Goal: Information Seeking & Learning: Learn about a topic

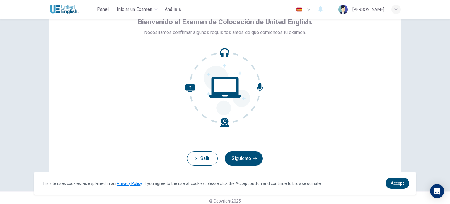
scroll to position [40, 0]
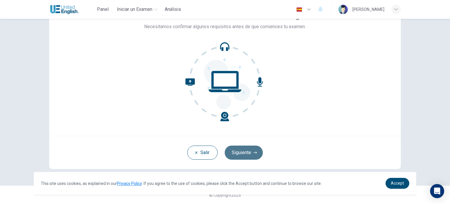
click at [231, 152] on button "Siguiente" at bounding box center [244, 152] width 38 height 14
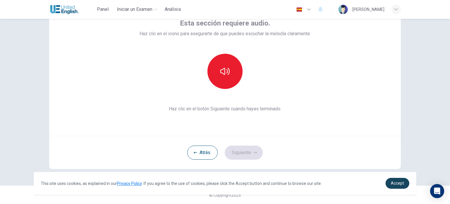
click at [394, 186] on link "Accept" at bounding box center [398, 183] width 24 height 11
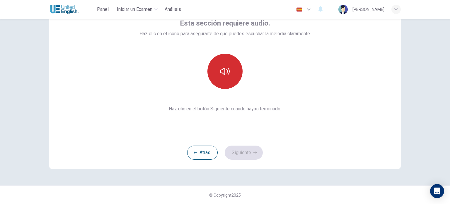
click at [229, 75] on button "button" at bounding box center [224, 71] width 35 height 35
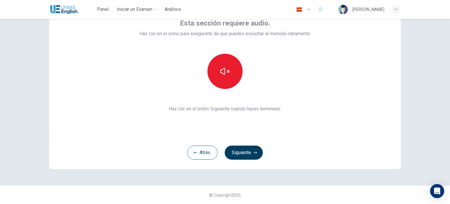
click at [248, 157] on button "Siguiente" at bounding box center [244, 152] width 38 height 14
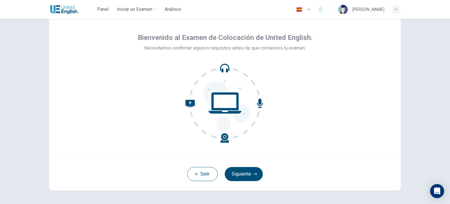
scroll to position [40, 0]
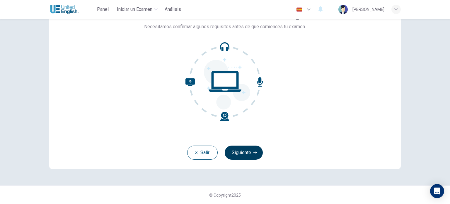
click at [242, 154] on button "Siguiente" at bounding box center [244, 152] width 38 height 14
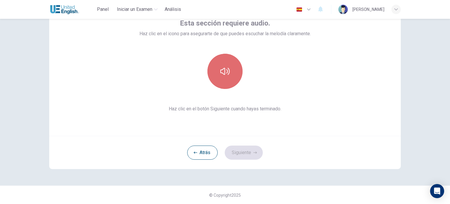
click at [221, 72] on icon "button" at bounding box center [224, 71] width 9 height 9
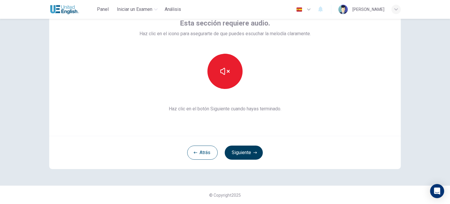
click at [233, 150] on button "Siguiente" at bounding box center [244, 152] width 38 height 14
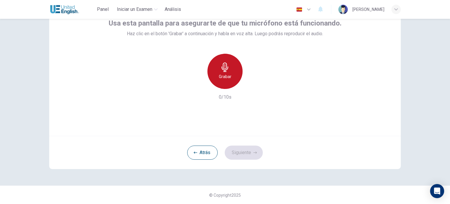
click at [227, 69] on icon "button" at bounding box center [224, 66] width 9 height 9
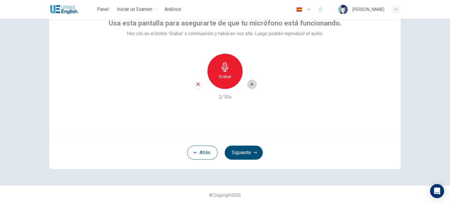
click at [249, 85] on icon "button" at bounding box center [252, 84] width 6 height 6
click at [244, 149] on button "Siguiente" at bounding box center [244, 152] width 38 height 14
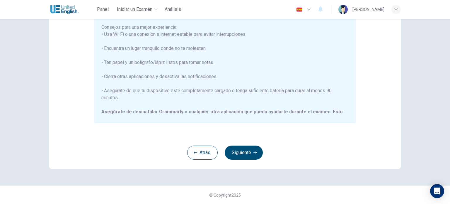
scroll to position [41, 0]
click at [238, 151] on button "Siguiente" at bounding box center [244, 152] width 38 height 14
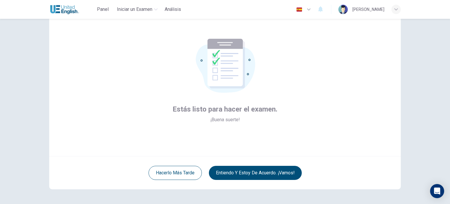
scroll to position [40, 0]
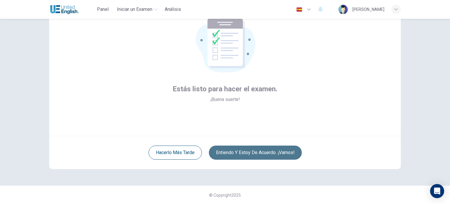
click at [246, 149] on button "Entiendo y estoy de acuerdo. ¡Vamos!" at bounding box center [255, 152] width 93 height 14
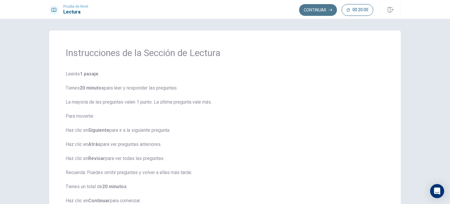
click at [312, 13] on button "Continuar" at bounding box center [318, 10] width 38 height 12
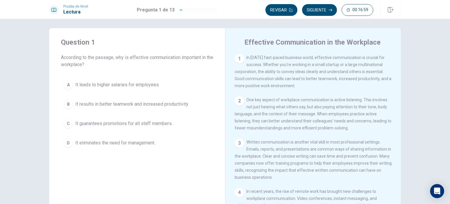
click at [68, 102] on div "B" at bounding box center [68, 103] width 9 height 9
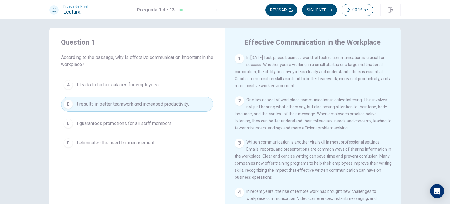
scroll to position [2, 0]
click at [319, 10] on button "Siguiente" at bounding box center [319, 10] width 35 height 12
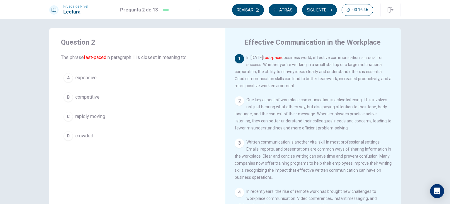
drag, startPoint x: 283, startPoint y: 59, endPoint x: 258, endPoint y: 58, distance: 24.9
click at [258, 58] on span "In [DATE] fast-paced business world, effective communication is crucial for suc…" at bounding box center [313, 71] width 157 height 33
click at [67, 113] on div "C" at bounding box center [68, 116] width 9 height 9
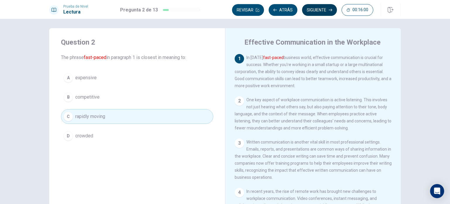
click at [319, 11] on button "Siguiente" at bounding box center [319, 10] width 35 height 12
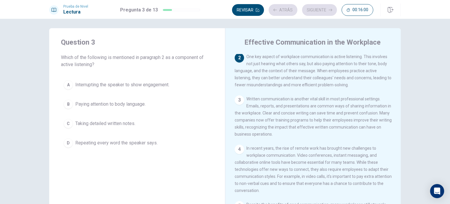
scroll to position [43, 0]
click at [64, 105] on div "B" at bounding box center [68, 103] width 9 height 9
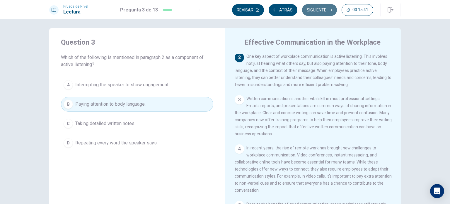
click at [325, 9] on button "Siguiente" at bounding box center [319, 10] width 35 height 12
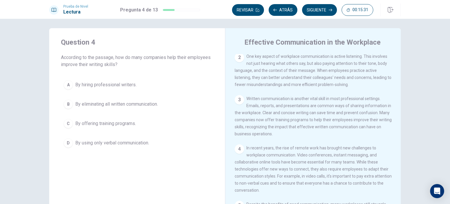
click at [69, 123] on div "C" at bounding box center [68, 123] width 9 height 9
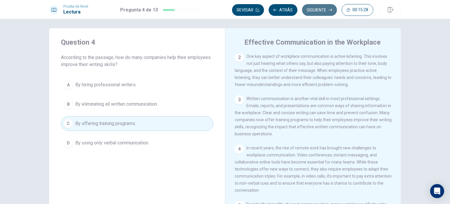
click at [317, 8] on button "Siguiente" at bounding box center [319, 10] width 35 height 12
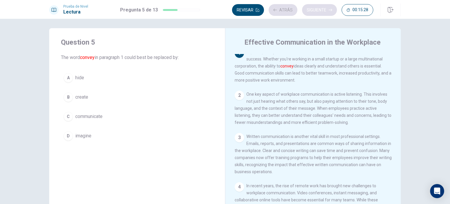
scroll to position [0, 0]
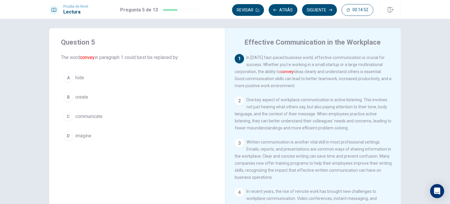
click at [67, 118] on div "C" at bounding box center [68, 116] width 9 height 9
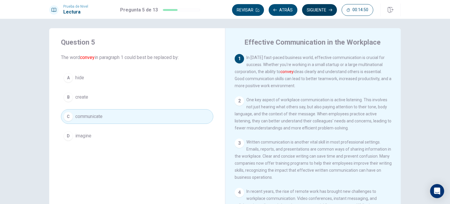
click at [327, 11] on button "Siguiente" at bounding box center [319, 10] width 35 height 12
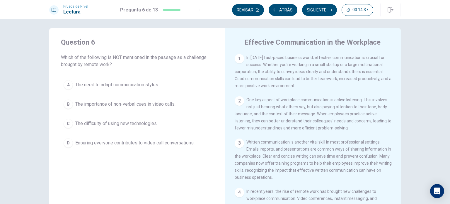
click at [64, 141] on div "D" at bounding box center [68, 142] width 9 height 9
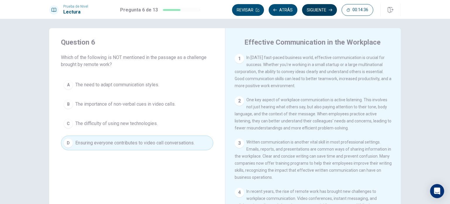
click at [309, 13] on button "Siguiente" at bounding box center [319, 10] width 35 height 12
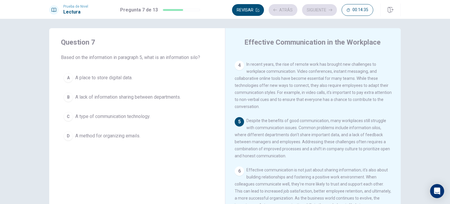
scroll to position [129, 0]
click at [65, 97] on div "B" at bounding box center [68, 96] width 9 height 9
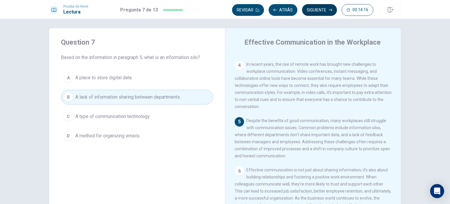
click at [314, 13] on button "Siguiente" at bounding box center [319, 10] width 35 height 12
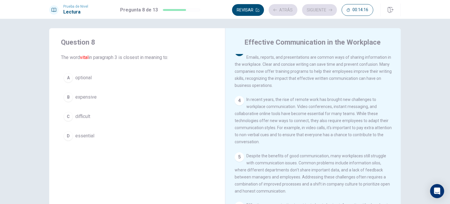
scroll to position [87, 0]
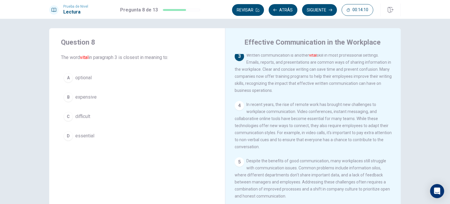
click at [67, 138] on div "D" at bounding box center [68, 135] width 9 height 9
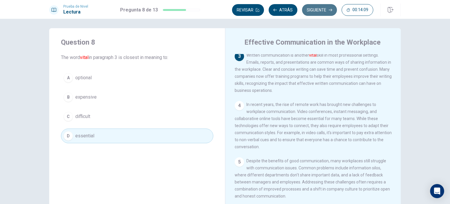
click at [315, 13] on button "Siguiente" at bounding box center [319, 10] width 35 height 12
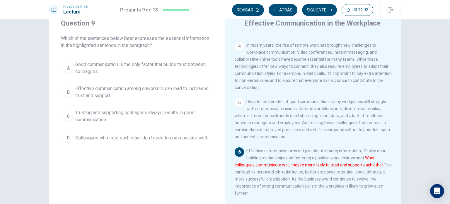
scroll to position [32, 0]
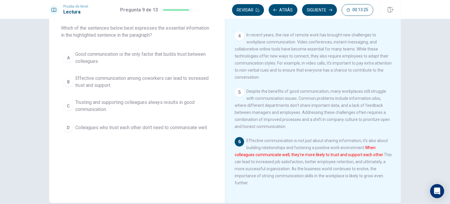
click at [67, 57] on div "A" at bounding box center [68, 57] width 9 height 9
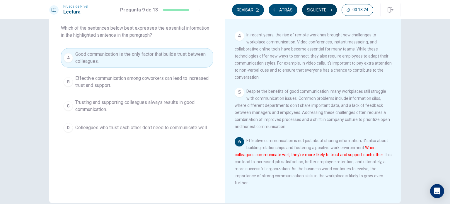
click at [319, 12] on button "Siguiente" at bounding box center [319, 10] width 35 height 12
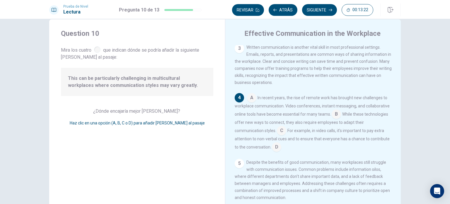
scroll to position [2, 0]
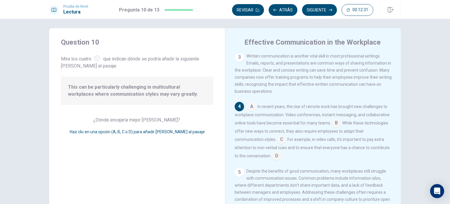
click at [274, 161] on input at bounding box center [276, 155] width 9 height 9
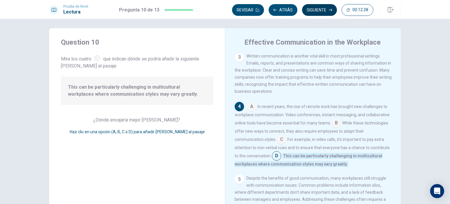
click at [327, 8] on button "Siguiente" at bounding box center [319, 10] width 35 height 12
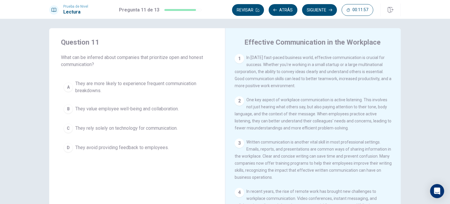
click at [69, 112] on div "B" at bounding box center [68, 108] width 9 height 9
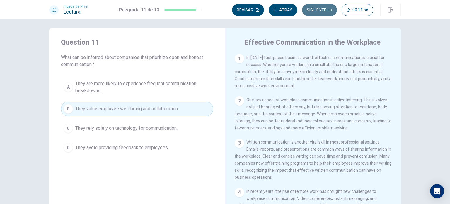
click at [326, 11] on button "Siguiente" at bounding box center [319, 10] width 35 height 12
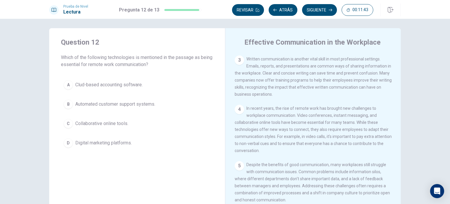
scroll to position [88, 0]
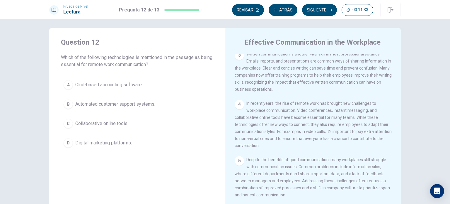
click at [100, 124] on span "Collaborative online tools." at bounding box center [101, 123] width 53 height 7
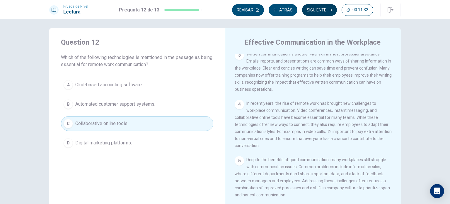
click at [318, 13] on button "Siguiente" at bounding box center [319, 10] width 35 height 12
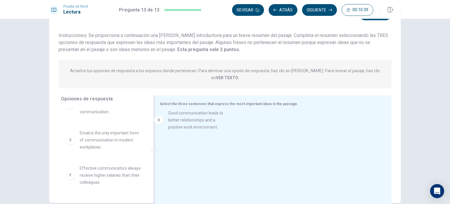
drag, startPoint x: 114, startPoint y: 137, endPoint x: 206, endPoint y: 124, distance: 93.2
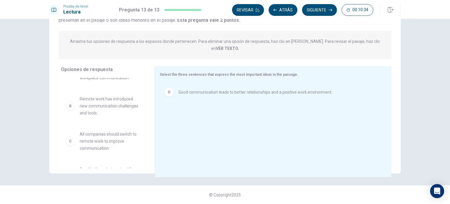
scroll to position [0, 0]
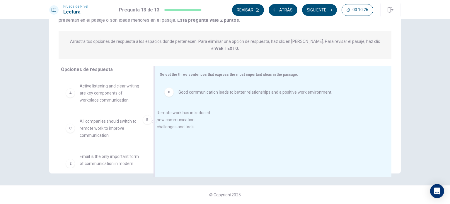
drag, startPoint x: 106, startPoint y: 117, endPoint x: 187, endPoint y: 116, distance: 80.6
click at [187, 116] on div "D Good communication leads to better relationships and a positive work environm…" at bounding box center [271, 122] width 222 height 79
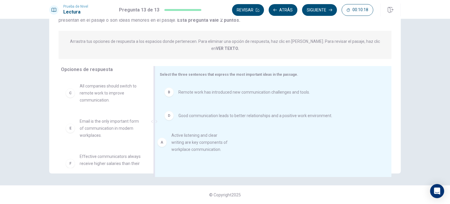
drag, startPoint x: 109, startPoint y: 85, endPoint x: 205, endPoint y: 143, distance: 112.0
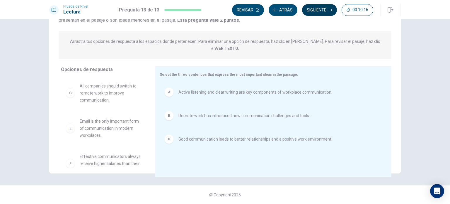
click at [313, 7] on button "Siguiente" at bounding box center [319, 10] width 35 height 12
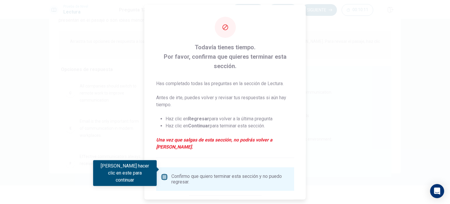
click at [164, 173] on input "Debes hacer clic en este para continuar" at bounding box center [164, 176] width 7 height 7
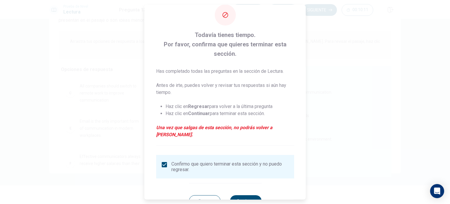
scroll to position [24, 0]
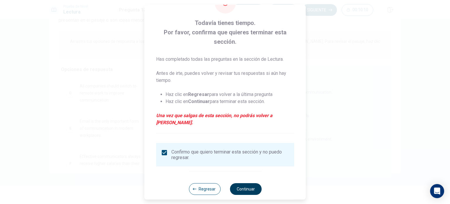
click at [236, 183] on button "Continuar" at bounding box center [246, 189] width 32 height 12
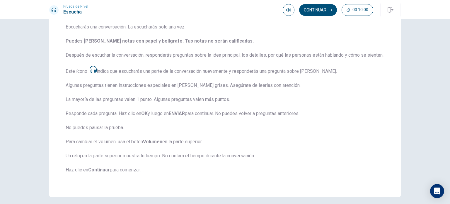
click at [113, 109] on span "Esta prueba evalúa qué tan bien entiendes el inglés hablado. Escucharás una con…" at bounding box center [225, 94] width 319 height 171
click at [320, 12] on button "Continuar" at bounding box center [318, 10] width 38 height 12
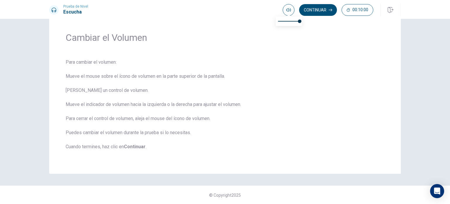
click at [287, 15] on span at bounding box center [289, 14] width 5 height 3
click at [325, 48] on div "Cambiar el Volumen" at bounding box center [225, 45] width 319 height 27
click at [317, 10] on button "Continuar" at bounding box center [318, 10] width 38 height 12
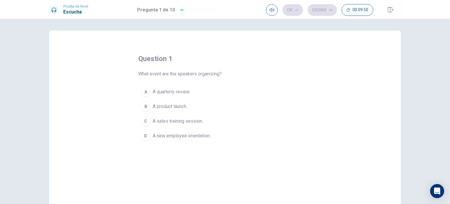
click at [181, 134] on span "A new employee orientation." at bounding box center [182, 135] width 58 height 7
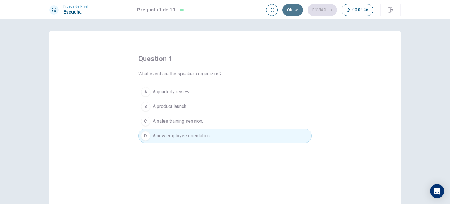
click at [293, 14] on button "Ok" at bounding box center [292, 10] width 21 height 12
click at [321, 11] on button "Enviar" at bounding box center [322, 10] width 29 height 12
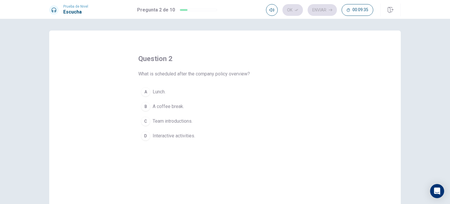
click at [147, 109] on div "B" at bounding box center [145, 106] width 9 height 9
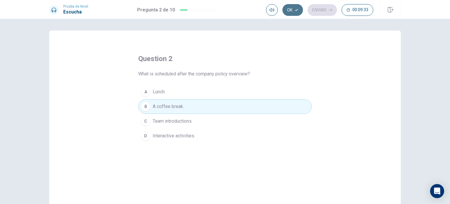
click at [294, 10] on button "Ok" at bounding box center [292, 10] width 21 height 12
click at [317, 10] on button "Enviar" at bounding box center [322, 10] width 29 height 12
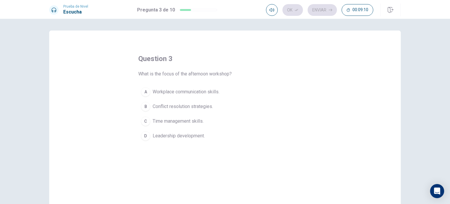
click at [144, 91] on div "A" at bounding box center [145, 91] width 9 height 9
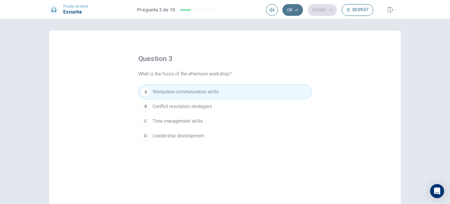
click at [287, 9] on button "Ok" at bounding box center [292, 10] width 21 height 12
click at [324, 10] on button "Enviar" at bounding box center [322, 10] width 29 height 12
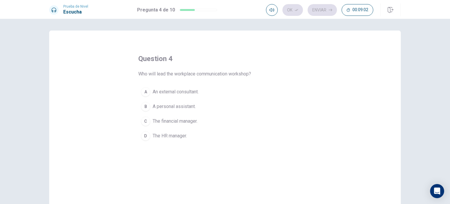
click at [184, 93] on span "An external consultant." at bounding box center [176, 91] width 46 height 7
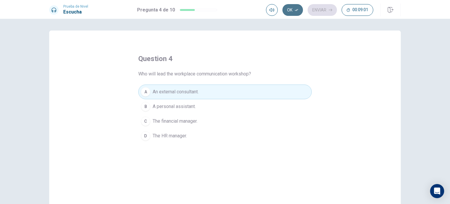
click at [292, 8] on button "Ok" at bounding box center [292, 10] width 21 height 12
click at [324, 10] on button "Enviar" at bounding box center [322, 10] width 29 height 12
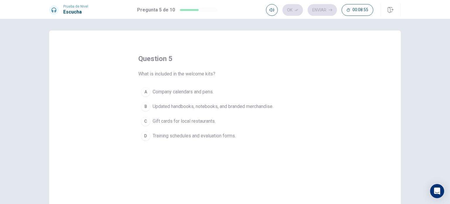
click at [145, 105] on div "B" at bounding box center [145, 106] width 9 height 9
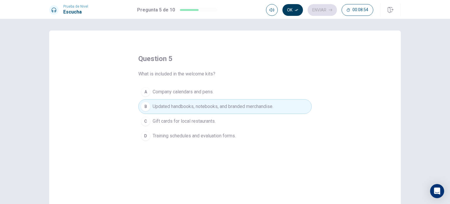
click at [295, 13] on button "Ok" at bounding box center [292, 10] width 21 height 12
click at [320, 10] on button "Enviar" at bounding box center [322, 10] width 29 height 12
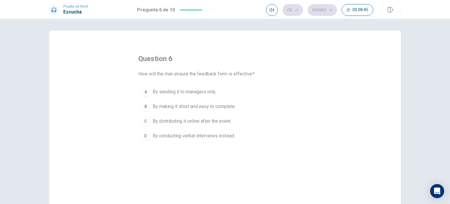
click at [166, 106] on span "By making it short and easy to complete." at bounding box center [194, 106] width 83 height 7
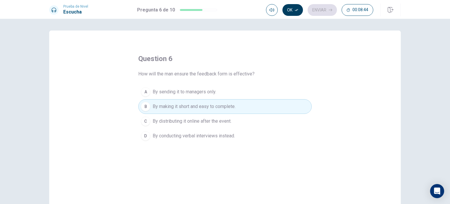
click at [294, 11] on button "Ok" at bounding box center [292, 10] width 21 height 12
click at [320, 13] on button "Enviar" at bounding box center [322, 10] width 29 height 12
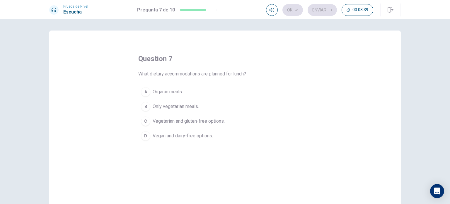
click at [153, 119] on span "Vegetarian and gluten-free options." at bounding box center [189, 121] width 72 height 7
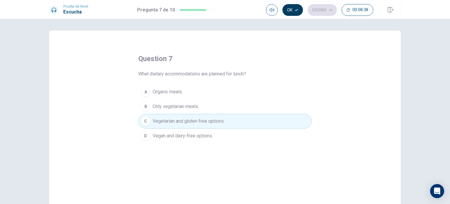
click at [301, 12] on button "Ok" at bounding box center [292, 10] width 21 height 12
click at [322, 11] on button "Enviar" at bounding box center [322, 10] width 29 height 12
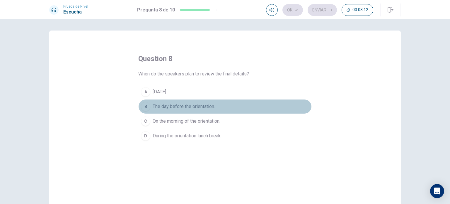
click at [183, 108] on span "The day before the orientation." at bounding box center [184, 106] width 62 height 7
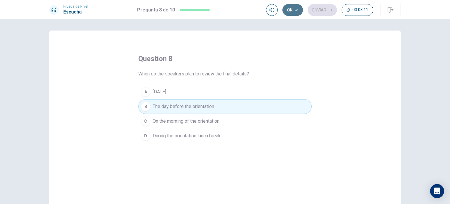
click at [298, 10] on icon "button" at bounding box center [297, 10] width 4 height 4
click at [323, 10] on button "Enviar" at bounding box center [322, 10] width 29 height 12
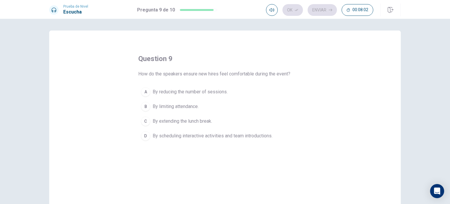
click at [220, 137] on span "By scheduling interactive activities and team introductions." at bounding box center [213, 135] width 120 height 7
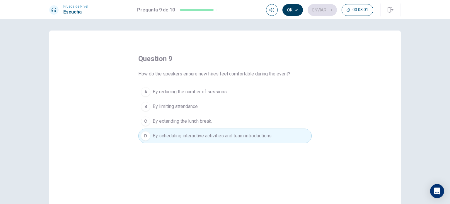
click at [297, 9] on icon "button" at bounding box center [297, 10] width 4 height 4
click at [316, 10] on button "Enviar" at bounding box center [322, 10] width 29 height 12
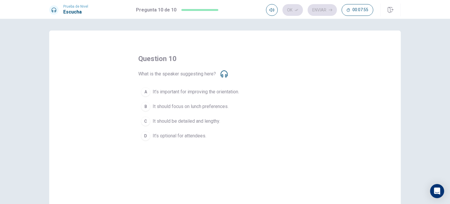
click at [224, 90] on span "It’s important for improving the orientation." at bounding box center [196, 91] width 86 height 7
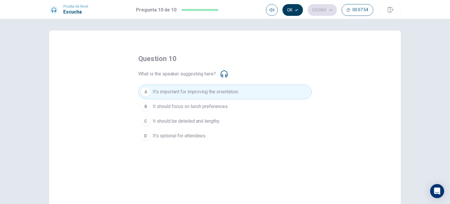
click at [297, 12] on button "Ok" at bounding box center [292, 10] width 21 height 12
click at [327, 13] on button "Enviar" at bounding box center [322, 10] width 29 height 12
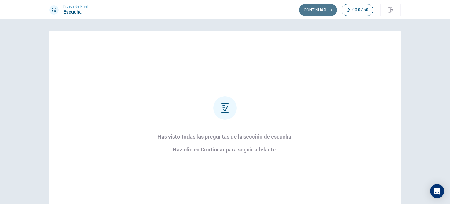
click at [324, 5] on button "Continuar" at bounding box center [318, 10] width 38 height 12
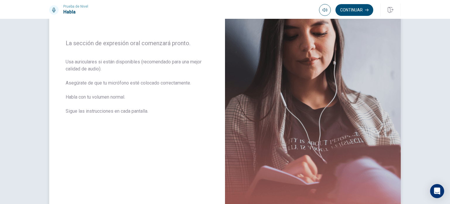
scroll to position [25, 0]
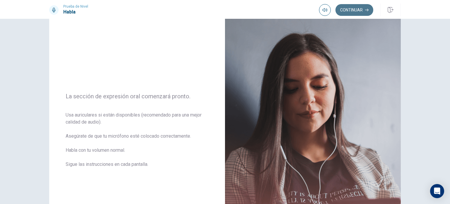
click at [349, 10] on button "Continuar" at bounding box center [355, 10] width 38 height 12
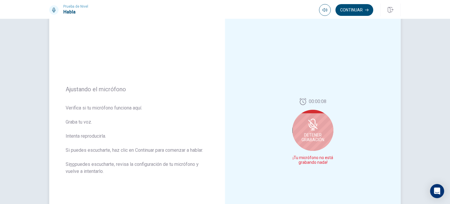
click at [316, 128] on icon at bounding box center [312, 124] width 9 height 9
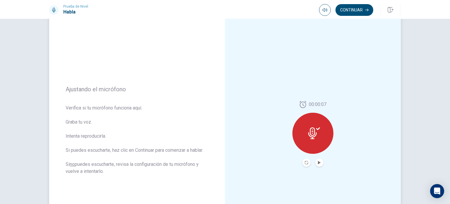
click at [319, 134] on div at bounding box center [312, 133] width 41 height 41
click at [305, 163] on icon "Record Again" at bounding box center [307, 163] width 4 height 4
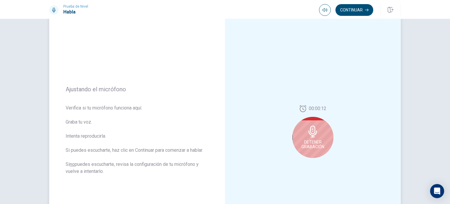
click at [321, 138] on div "Detener Grabación" at bounding box center [312, 137] width 41 height 41
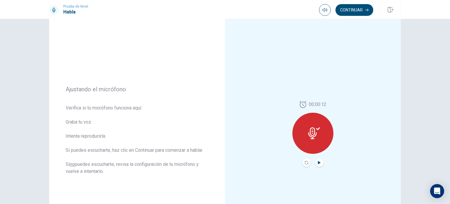
click at [319, 163] on icon "Play Audio" at bounding box center [320, 163] width 4 height 4
click at [347, 12] on button "Continuar" at bounding box center [355, 10] width 38 height 12
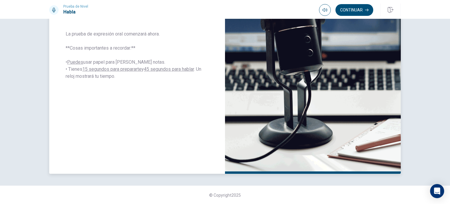
scroll to position [83, 0]
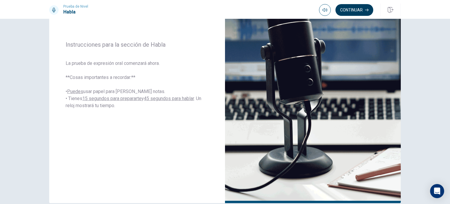
click at [349, 9] on button "Continuar" at bounding box center [355, 10] width 38 height 12
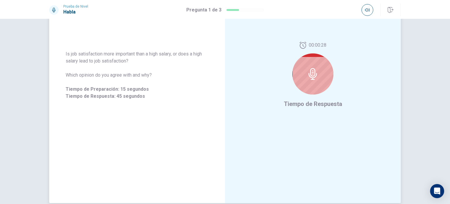
click at [312, 76] on icon at bounding box center [313, 74] width 12 height 12
click at [314, 76] on icon at bounding box center [313, 74] width 8 height 12
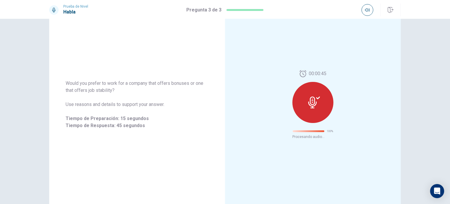
scroll to position [9, 0]
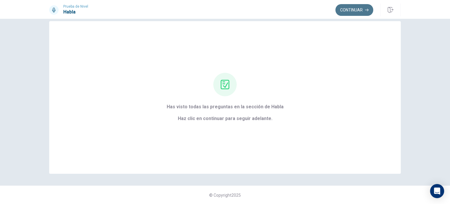
click at [355, 8] on button "Continuar" at bounding box center [355, 10] width 38 height 12
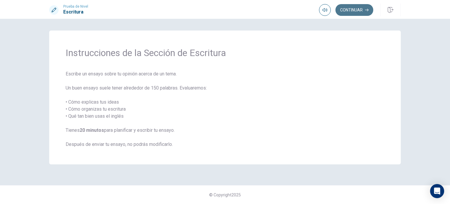
click at [350, 6] on button "Continuar" at bounding box center [355, 10] width 38 height 12
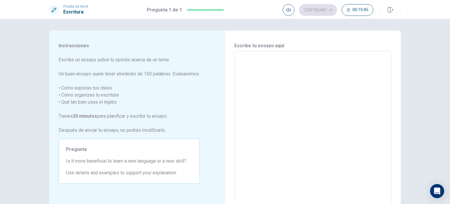
click at [249, 56] on textarea at bounding box center [313, 132] width 149 height 152
type textarea "A"
type textarea "x"
type textarea "As"
type textarea "x"
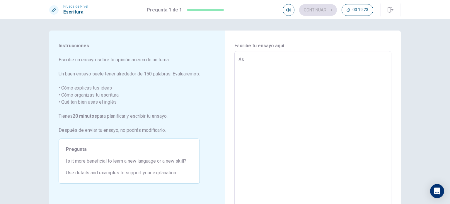
type textarea "Ass"
type textarea "x"
type textarea "Assa"
type textarea "x"
type textarea "Assay"
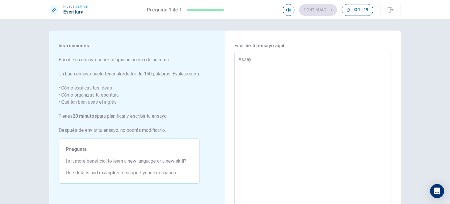
type textarea "x"
type textarea "Assay"
type textarea "x"
type textarea "Assay :"
type textarea "x"
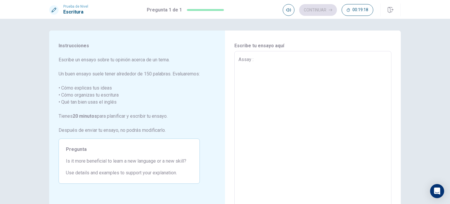
type textarea "Assay :"
type textarea "x"
type textarea "Assay : I"
type textarea "x"
type textarea "Assay : Is"
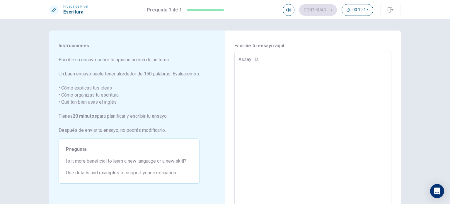
type textarea "x"
type textarea "Assay : Is"
type textarea "x"
type textarea "Assay : Is i"
type textarea "x"
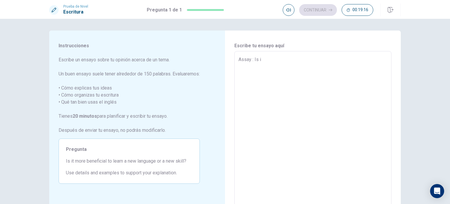
type textarea "Assay : Is it"
type textarea "x"
type textarea "Assay : Is itm"
type textarea "x"
type textarea "Assay : Is itmo"
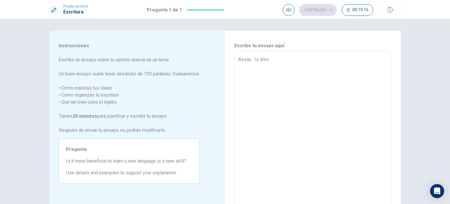
type textarea "x"
type textarea "Assay : Is itmor"
type textarea "x"
type textarea "Assay : Is itmore"
type textarea "x"
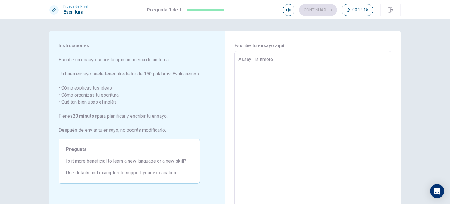
type textarea "Assay : Is itmore"
type textarea "x"
type textarea "Assay : Is itmore"
type textarea "x"
type textarea "Assay : Is itmor"
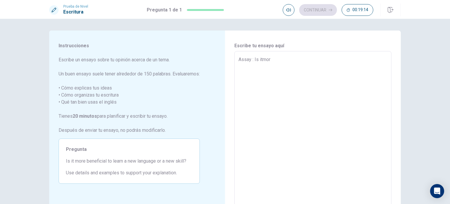
type textarea "x"
type textarea "Assay : Is itmo"
type textarea "x"
type textarea "Assay : Is itm"
type textarea "x"
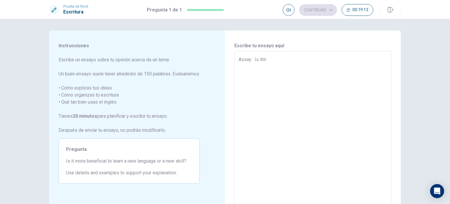
type textarea "Assay : Is it"
type textarea "x"
type textarea "Assay : Is it"
type textarea "x"
type textarea "Assay : Is it m"
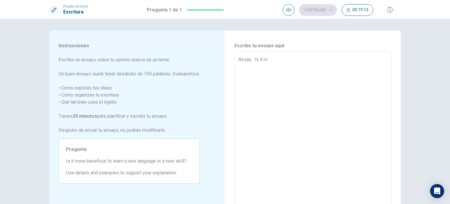
type textarea "x"
type textarea "Assay : Is it mo"
type textarea "x"
type textarea "Assay : Is it mor"
type textarea "x"
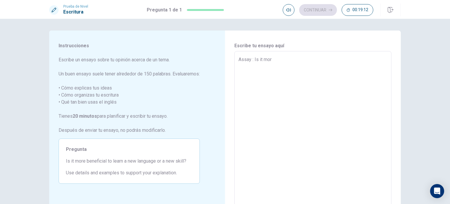
type textarea "Assay : Is it more"
type textarea "x"
type textarea "Assay : Is it more"
type textarea "x"
type textarea "Assay : Is it more b"
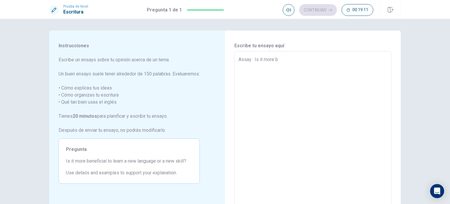
type textarea "x"
type textarea "Assay : Is it more be"
type textarea "x"
type textarea "Assay : Is it more ben"
type textarea "x"
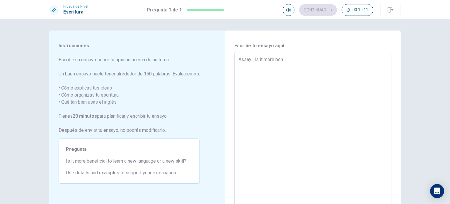
type textarea "Assay : Is it more bene"
type textarea "x"
type textarea "Assay : Is it more benef"
type textarea "x"
type textarea "Assay : Is it more benefi"
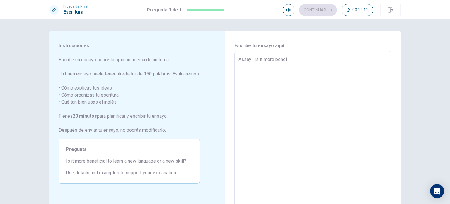
type textarea "x"
type textarea "Assay : Is it more benefic"
type textarea "x"
type textarea "Assay : Is it more benefici"
type textarea "x"
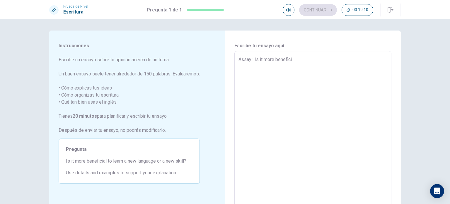
type textarea "Assay : Is it more beneficia"
type textarea "x"
type textarea "Assay : Is it more beneficial"
type textarea "x"
type textarea "Assay : Is it more beneficial"
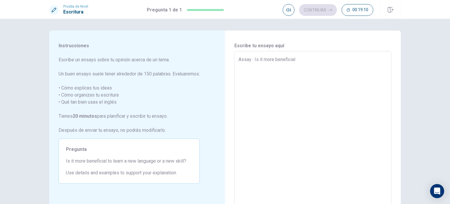
type textarea "x"
type textarea "Assay : Is it more beneficial t"
type textarea "x"
type textarea "Assay : Is it more beneficial to"
type textarea "x"
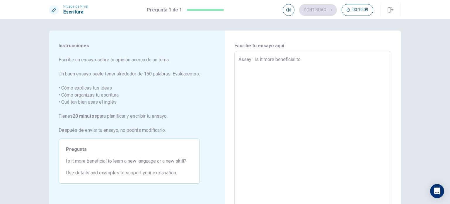
type textarea "Assay : Is it more beneficial to"
type textarea "x"
type textarea "Assay : Is it more beneficial to l"
type textarea "x"
type textarea "Assay : Is it more beneficial to le"
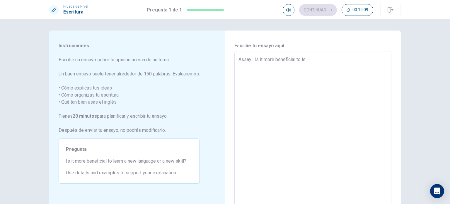
type textarea "x"
type textarea "Assay : Is it more beneficial to lea"
type textarea "x"
type textarea "Assay : Is it more beneficial to [PERSON_NAME]"
type textarea "x"
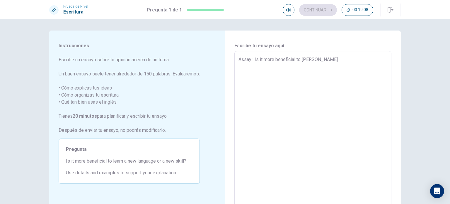
type textarea "Assay : Is it more beneficial to learm"
type textarea "x"
type textarea "Assay : Is it more beneficial to learm"
type textarea "x"
type textarea "Assay : Is it more beneficial to learm a"
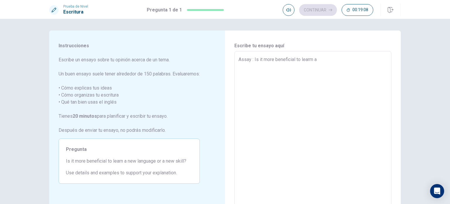
type textarea "x"
type textarea "Assay : Is it more beneficial to learm a"
type textarea "x"
type textarea "Assay : Is it more beneficial to learm a n"
type textarea "x"
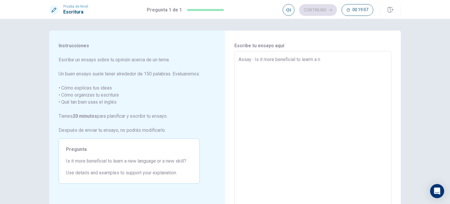
type textarea "Assay : Is it more beneficial to learm a ne"
type textarea "x"
type textarea "Assay : Is it more beneficial to learm a new"
type textarea "x"
type textarea "Assay : Is it more beneficial to learm a new"
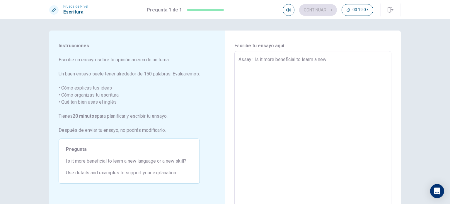
type textarea "x"
type textarea "Assay : Is it more beneficial to learm a new l"
type textarea "x"
type textarea "Assay : Is it more beneficial to learm a new la"
type textarea "x"
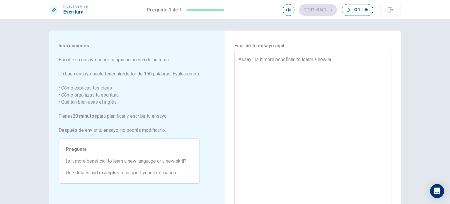
type textarea "Assay : Is it more beneficial to learm a new lan"
type textarea "x"
type textarea "Assay : Is it more beneficial to learm a new lang"
type textarea "x"
type textarea "Assay : Is it more beneficial to learm a new langu"
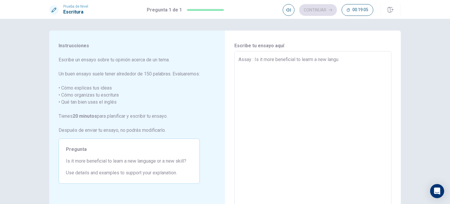
type textarea "x"
type textarea "Assay : Is it more beneficial to learm a new langua"
type textarea "x"
type textarea "Assay : Is it more beneficial to learm a new languag"
type textarea "x"
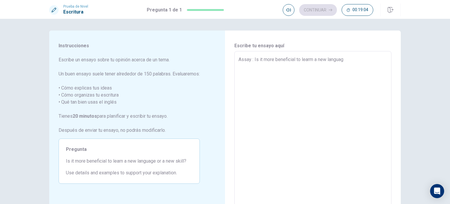
type textarea "Assay : Is it more beneficial to learm a new language"
type textarea "x"
type textarea "Assay : Is it more beneficial to learm a new language"
type textarea "x"
type textarea "Assay : Is it more beneficial to learm a new language o"
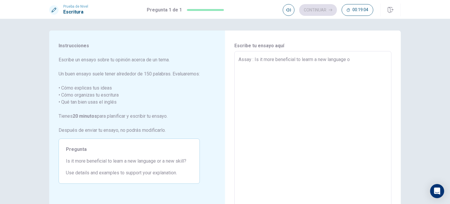
type textarea "x"
type textarea "Assay : Is it more beneficial to learm a new language or"
type textarea "x"
type textarea "Assay : Is it more beneficial to learm a new language or"
type textarea "x"
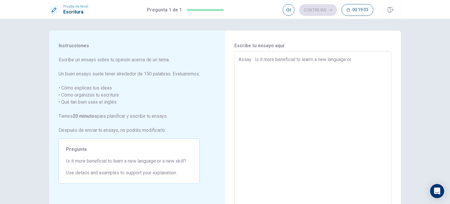
type textarea "Assay : Is it more beneficial to learm a new language or a"
type textarea "x"
type textarea "Assay : Is it more beneficial to learm a new language or a"
type textarea "x"
type textarea "Assay : Is it more beneficial to learm a new language or a n"
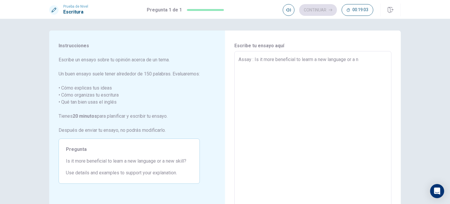
type textarea "x"
type textarea "Assay : Is it more beneficial to learm a new language or a ne"
type textarea "x"
type textarea "Assay : Is it more beneficial to learm a new language or a new"
type textarea "x"
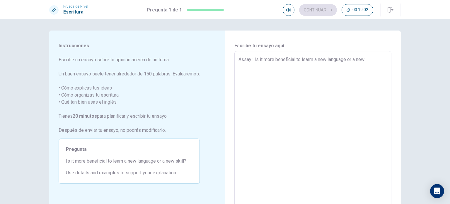
type textarea "Assay : Is it more beneficial to learm a new language or a new"
type textarea "x"
type textarea "Assay : Is it more beneficial to learm a new language or a new s"
type textarea "x"
type textarea "Assay : Is it more beneficial to learm a new language or a new sk"
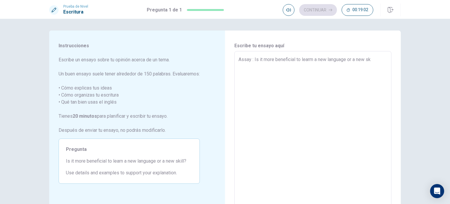
type textarea "x"
type textarea "Assay : Is it more beneficial to learm a new language or a new ski"
type textarea "x"
type textarea "Assay : Is it more beneficial to learm a new language or a new skil"
type textarea "x"
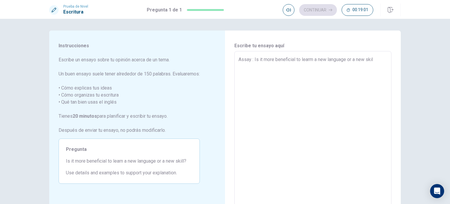
type textarea "Assay : Is it more beneficial to learm a new language or a new skill"
type textarea "x"
type textarea "Assay : Is it more beneficial to learm a new language or a new skill?"
type textarea "x"
type textarea "Assay : Is it more beneficial to learm a new language or a new skill?"
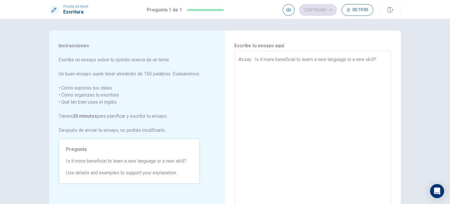
type textarea "x"
type textarea "Assay : Is it more beneficial to learm a new language or a new skill?"
type textarea "x"
type textarea "Assay : Is it more beneficial to learm a new language or a new skill? F"
type textarea "x"
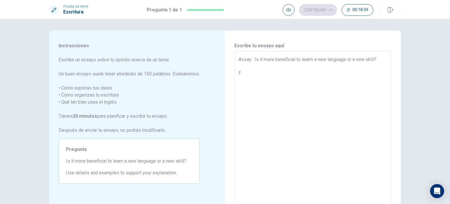
type textarea "Assay : Is it more beneficial to learm a new language or a new skill? Fo"
type textarea "x"
type textarea "Assay : Is it more beneficial to learm a new language or a new skill? For"
type textarea "x"
type textarea "Assay : Is it more beneficial to learm a new language or a new skill? For"
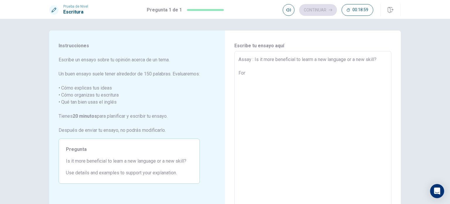
type textarea "x"
type textarea "Assay : Is it more beneficial to learm a new language or a new skill? For"
type textarea "x"
type textarea "Assay : Is it more beneficial to learm a new language or a new skill? Fo"
type textarea "x"
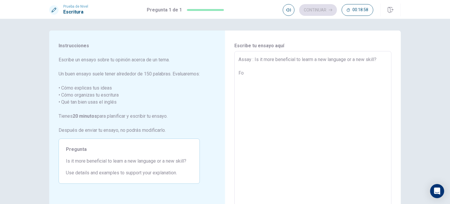
type textarea "Assay : Is it more beneficial to learm a new language or a new skill? F"
type textarea "x"
type textarea "Assay : Is it more beneficial to learm a new language or a new skill?"
type textarea "x"
type textarea "Assay : Is it more beneficial to learm a new language or a new skill? c"
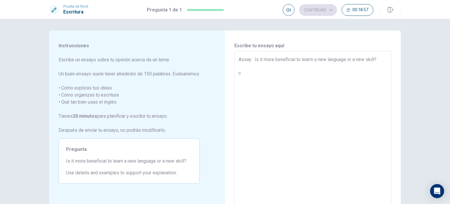
type textarea "x"
type textarea "Assay : Is it more beneficial to learm a new language or a new skill? cr"
type textarea "x"
type textarea "Assay : Is it more beneficial to learm a new language or a new skill? crr"
type textarea "x"
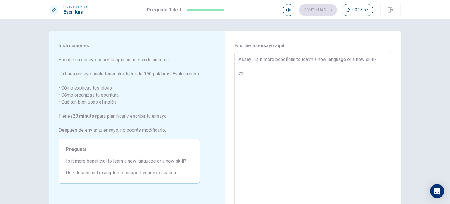
type textarea "Assay : Is it more beneficial to learm a new language or a new skill? cr"
type textarea "x"
type textarea "Assay : Is it more beneficial to learm a new language or a new skill? c"
type textarea "x"
type textarea "Assay : Is it more beneficial to learm a new language or a new skill?"
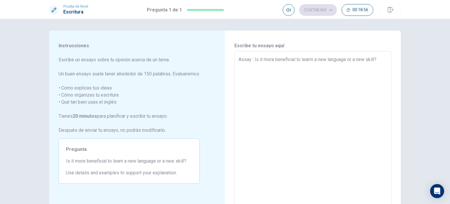
type textarea "x"
type textarea "Assay : Is it more beneficial to learm a new language or a new skill? c"
type textarea "x"
type textarea "Assay : Is it more beneficial to learm a new language or a new skill? cu"
type textarea "x"
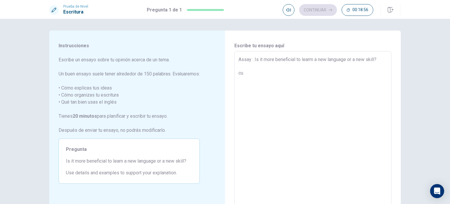
type textarea "Assay : Is it more beneficial to learm a new language or a new skill? cur"
type textarea "x"
type textarea "Assay : Is it more beneficial to learm a new language or a new skill? curr"
type textarea "x"
type textarea "Assay : Is it more beneficial to learm a new language or a new skill? curre"
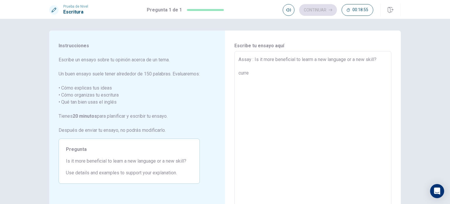
type textarea "x"
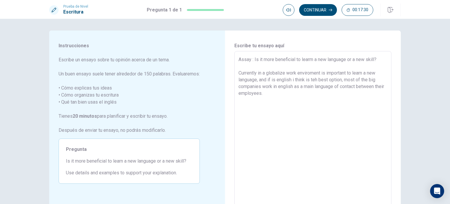
click at [306, 80] on textarea "Assay : Is it more beneficial to learm a new language or a new skill? Currently…" at bounding box center [313, 132] width 149 height 152
click at [273, 92] on textarea "Assay : Is it more beneficial to learm a new language or a new skill? Currently…" at bounding box center [313, 132] width 149 height 152
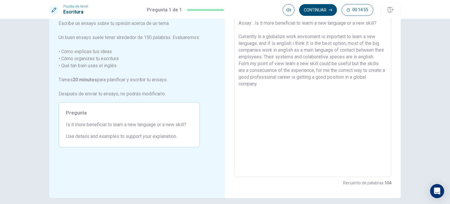
scroll to position [2, 0]
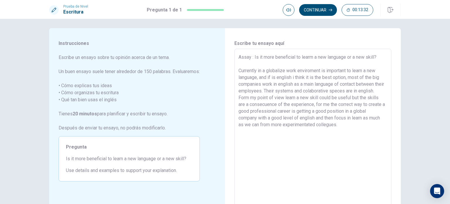
drag, startPoint x: 260, startPoint y: 97, endPoint x: 266, endPoint y: 97, distance: 6.2
click at [260, 97] on textarea "Assay : Is it more beneficial to learm a new language or a new skill? Currently…" at bounding box center [313, 130] width 149 height 152
click at [355, 127] on textarea "Assay : Is it more beneficial to learm a new language or a new skill? Currently…" at bounding box center [313, 130] width 149 height 152
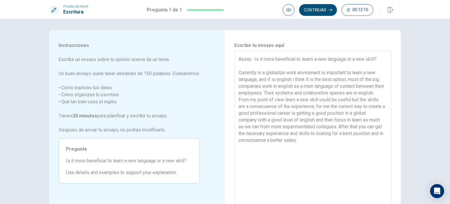
scroll to position [0, 0]
click at [344, 93] on textarea "Assay : Is it more beneficial to learm a new language or a new skill? Currently…" at bounding box center [313, 132] width 149 height 152
click at [319, 15] on button "Continuar" at bounding box center [318, 10] width 38 height 12
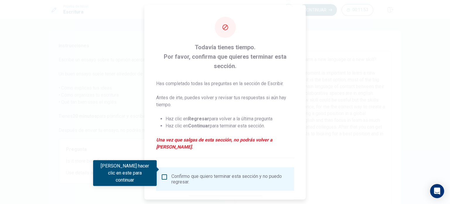
click at [164, 173] on input "Debes hacer clic en este para continuar" at bounding box center [164, 176] width 7 height 7
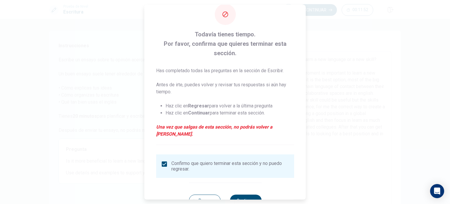
scroll to position [24, 0]
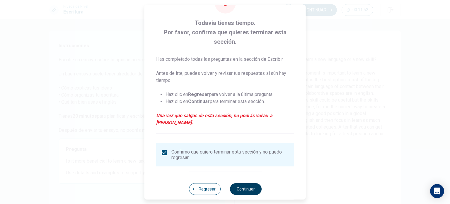
click at [240, 183] on button "Continuar" at bounding box center [246, 189] width 32 height 12
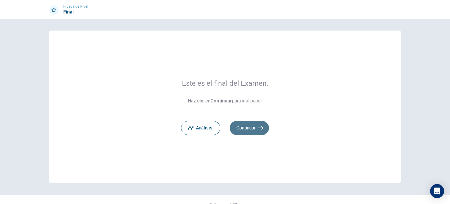
click at [248, 129] on button "Continuar" at bounding box center [249, 128] width 39 height 14
